Goal: Task Accomplishment & Management: Complete application form

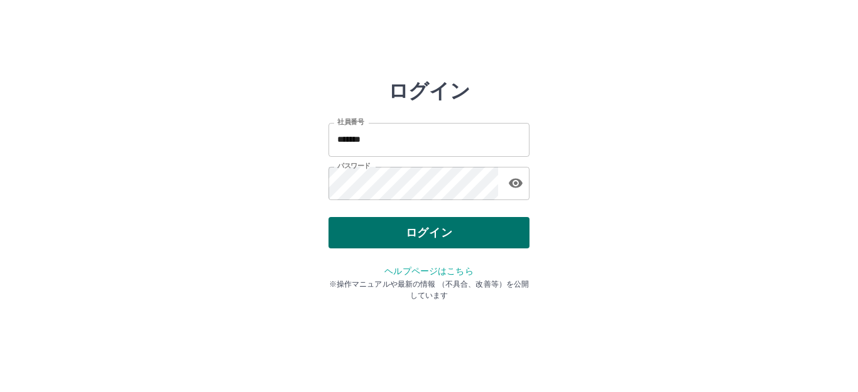
drag, startPoint x: 0, startPoint y: 0, endPoint x: 429, endPoint y: 231, distance: 487.1
click at [429, 231] on button "ログイン" at bounding box center [428, 232] width 201 height 31
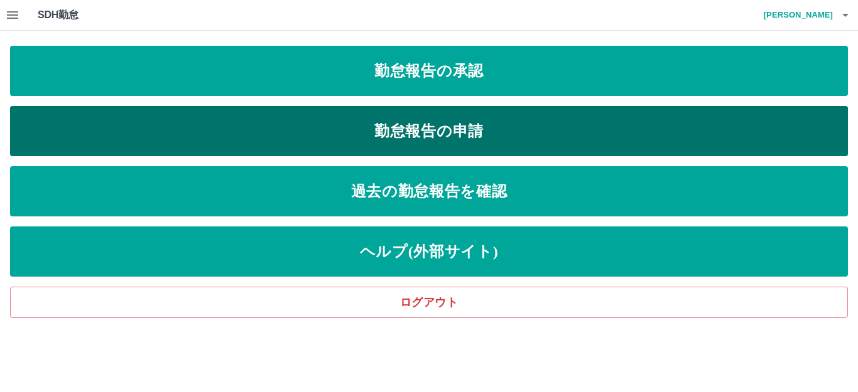
click at [305, 124] on link "勤怠報告の申請" at bounding box center [429, 131] width 838 height 50
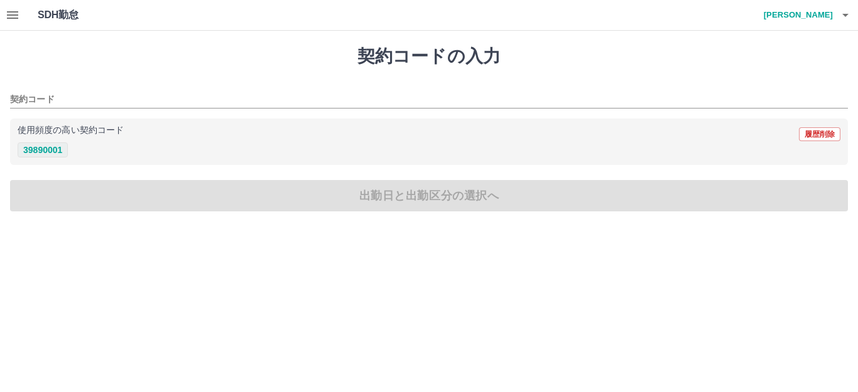
click at [56, 147] on button "39890001" at bounding box center [43, 150] width 50 height 15
type input "********"
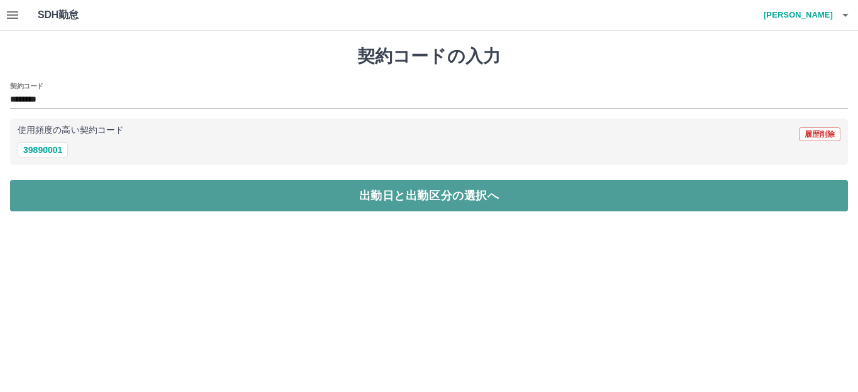
click at [352, 196] on button "出勤日と出勤区分の選択へ" at bounding box center [429, 195] width 838 height 31
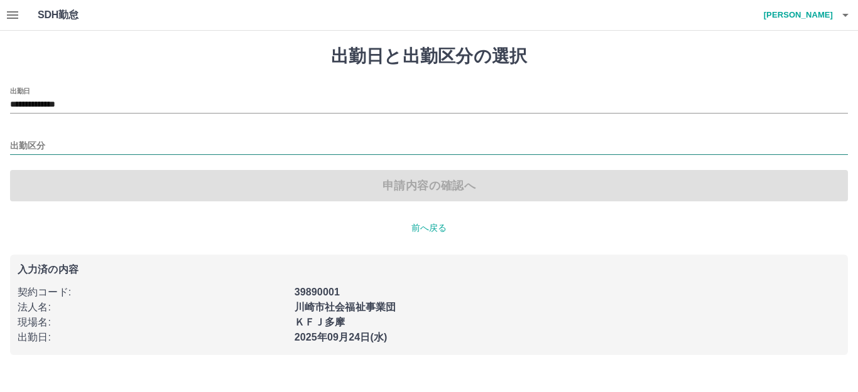
click at [50, 149] on input "出勤区分" at bounding box center [429, 147] width 838 height 16
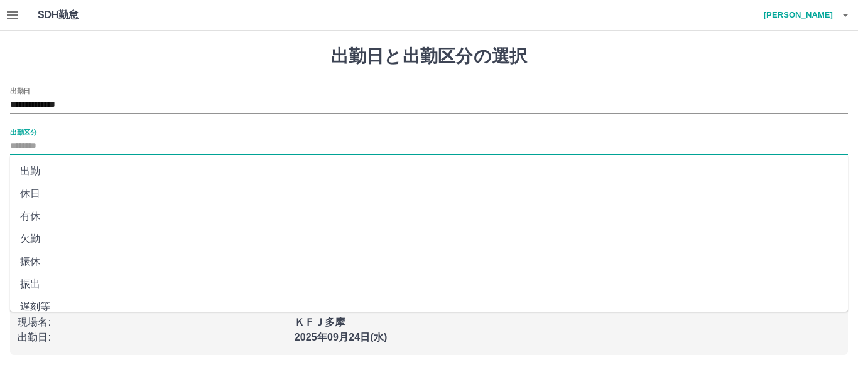
click at [20, 169] on li "出勤" at bounding box center [429, 171] width 838 height 23
type input "**"
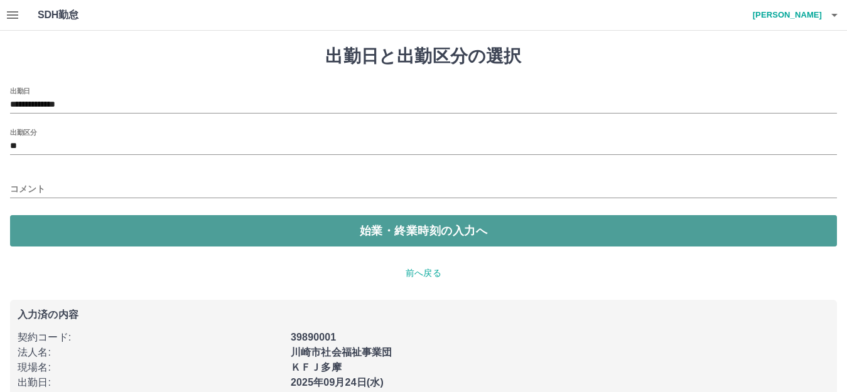
click at [134, 227] on button "始業・終業時刻の入力へ" at bounding box center [423, 230] width 827 height 31
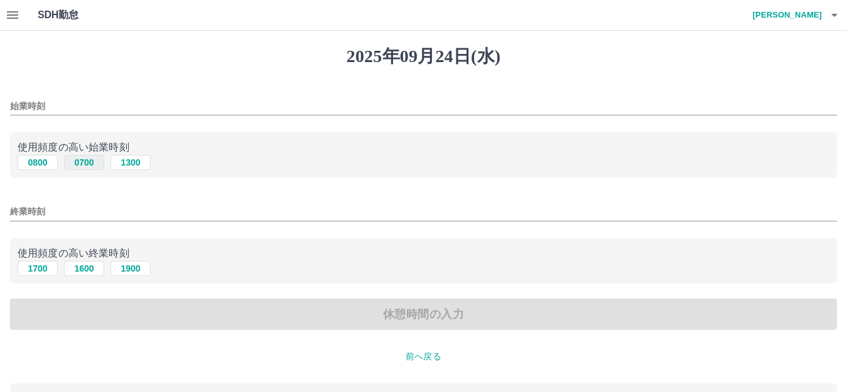
click at [85, 165] on button "0700" at bounding box center [84, 162] width 40 height 15
type input "****"
click at [92, 276] on button "1600" at bounding box center [84, 268] width 40 height 15
type input "****"
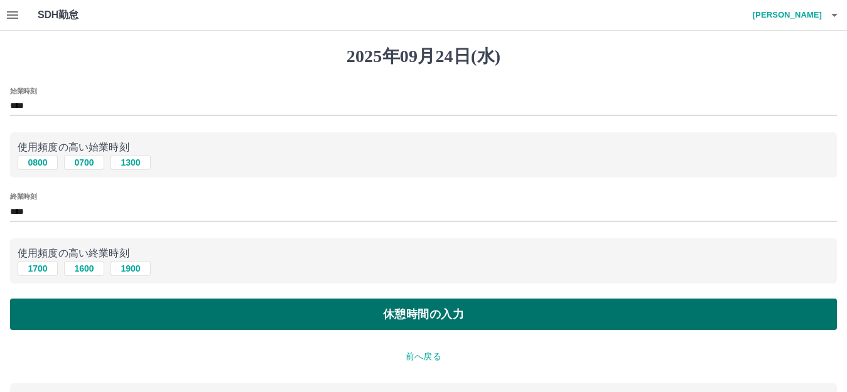
click at [118, 322] on button "休憩時間の入力" at bounding box center [423, 314] width 827 height 31
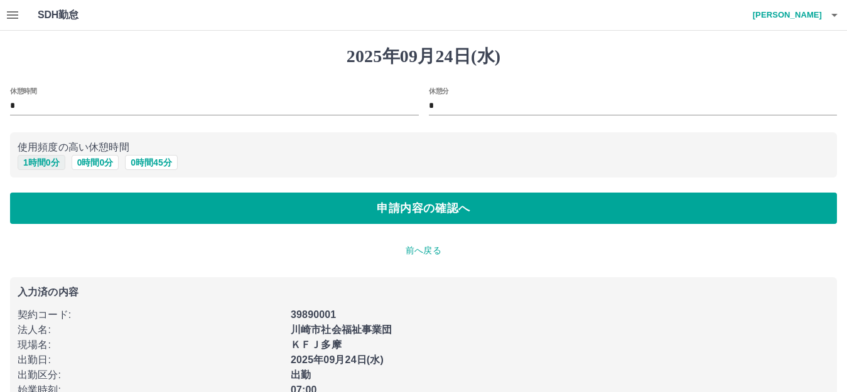
click at [55, 161] on button "1 時間 0 分" at bounding box center [42, 162] width 48 height 15
type input "*"
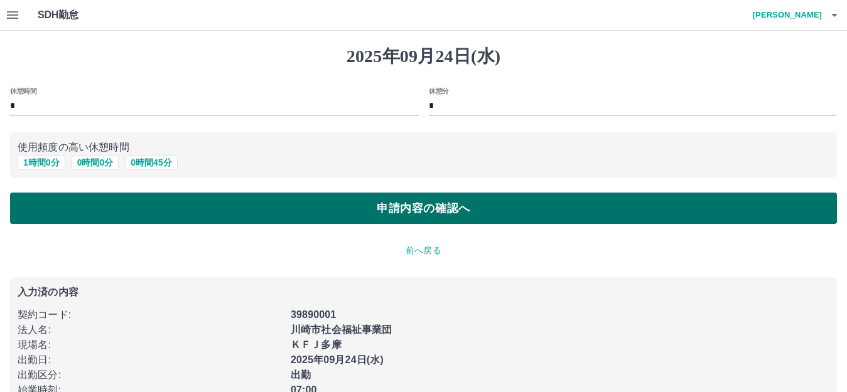
click at [97, 211] on button "申請内容の確認へ" at bounding box center [423, 208] width 827 height 31
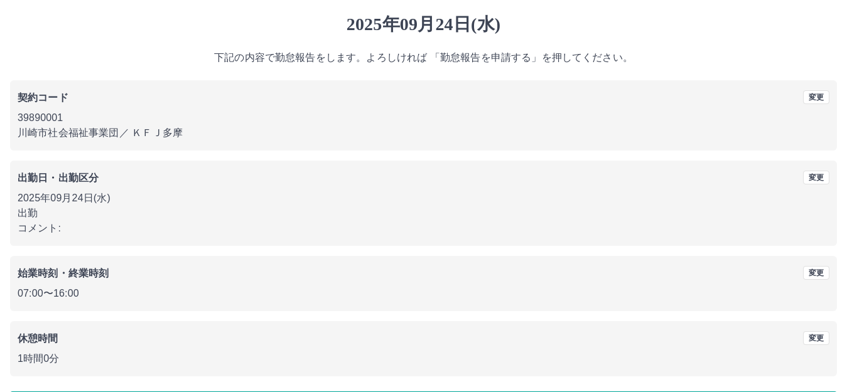
scroll to position [78, 0]
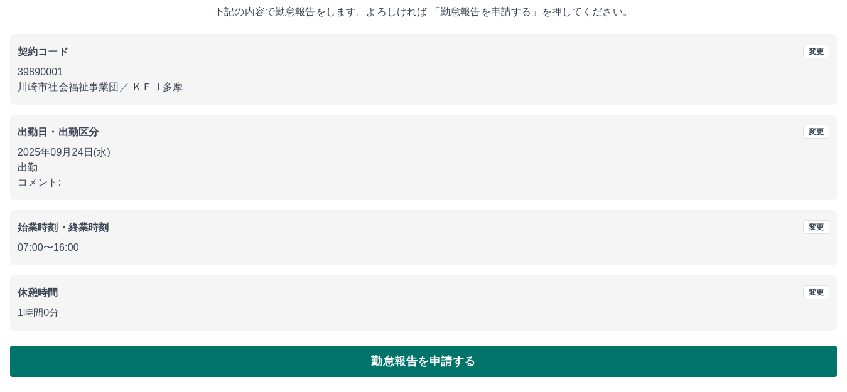
click at [271, 352] on button "勤怠報告を申請する" at bounding box center [423, 361] width 827 height 31
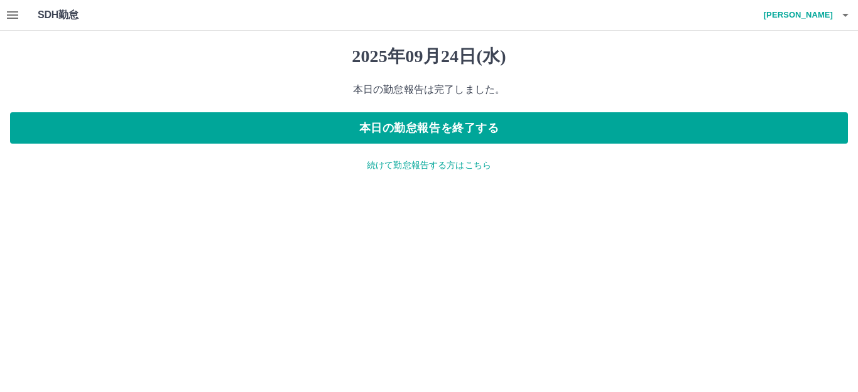
click at [10, 14] on icon "button" at bounding box center [12, 15] width 15 height 15
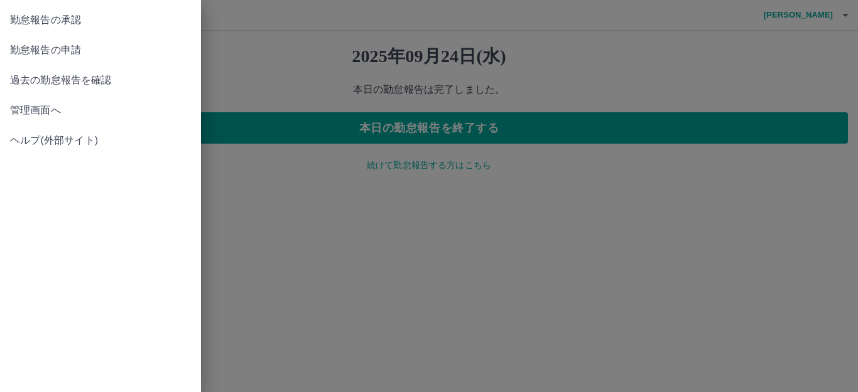
click at [68, 76] on span "過去の勤怠報告を確認" at bounding box center [100, 80] width 181 height 15
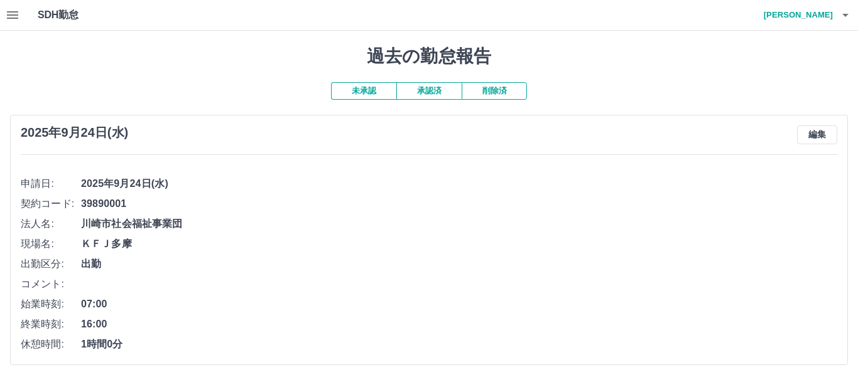
click at [437, 94] on button "承認済" at bounding box center [428, 91] width 65 height 18
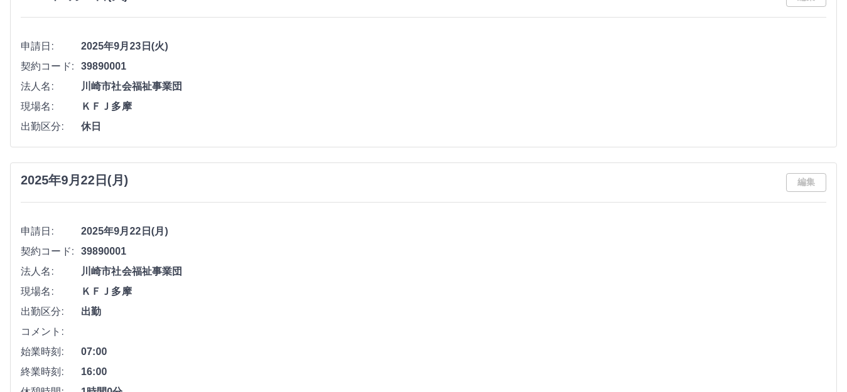
scroll to position [63, 0]
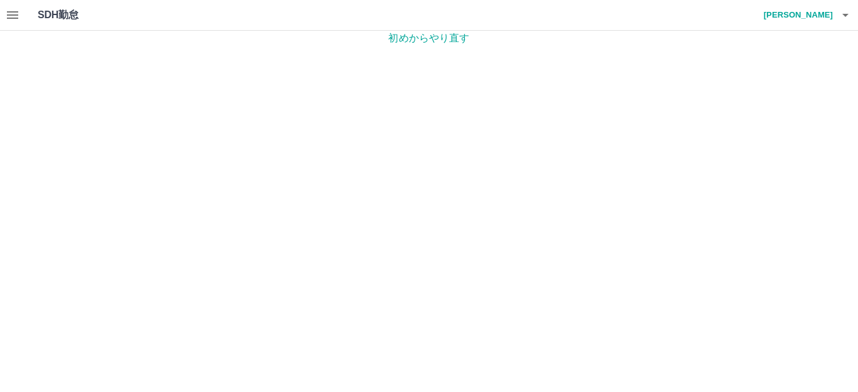
click at [834, 13] on button "button" at bounding box center [845, 15] width 25 height 30
click at [784, 95] on li "ログアウト" at bounding box center [792, 91] width 111 height 23
